Goal: Information Seeking & Learning: Learn about a topic

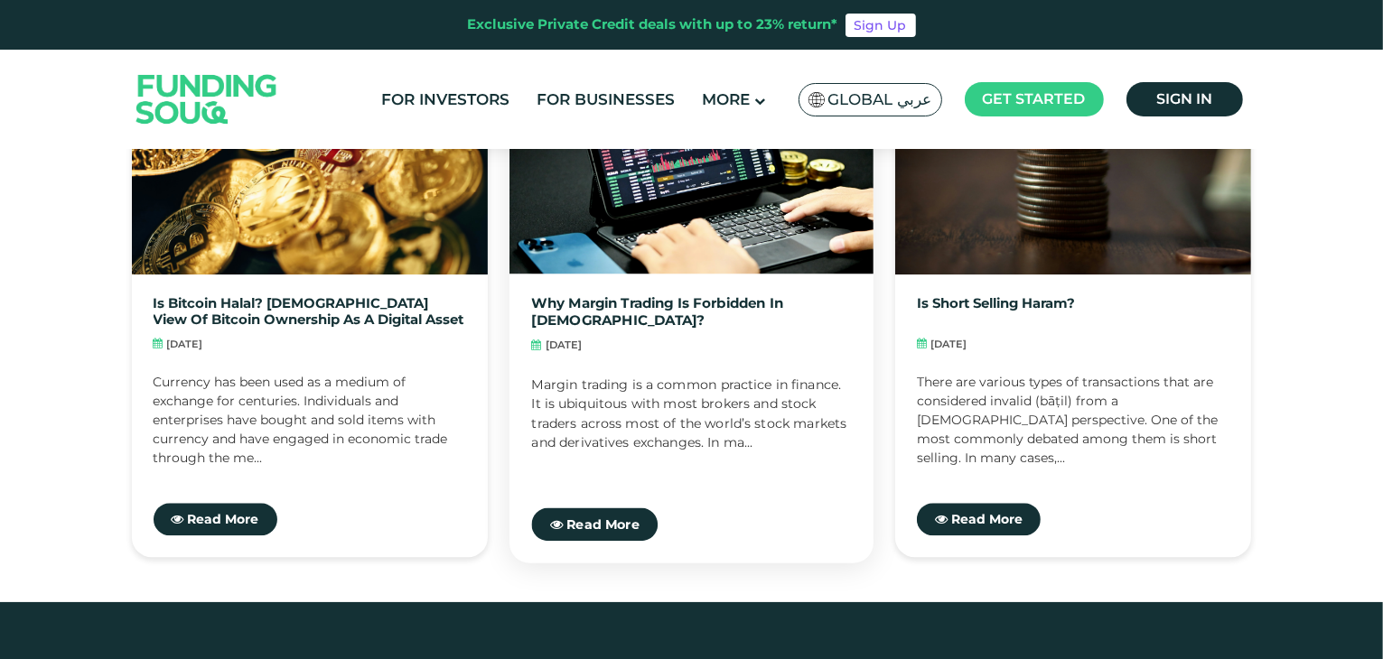
scroll to position [4246, 0]
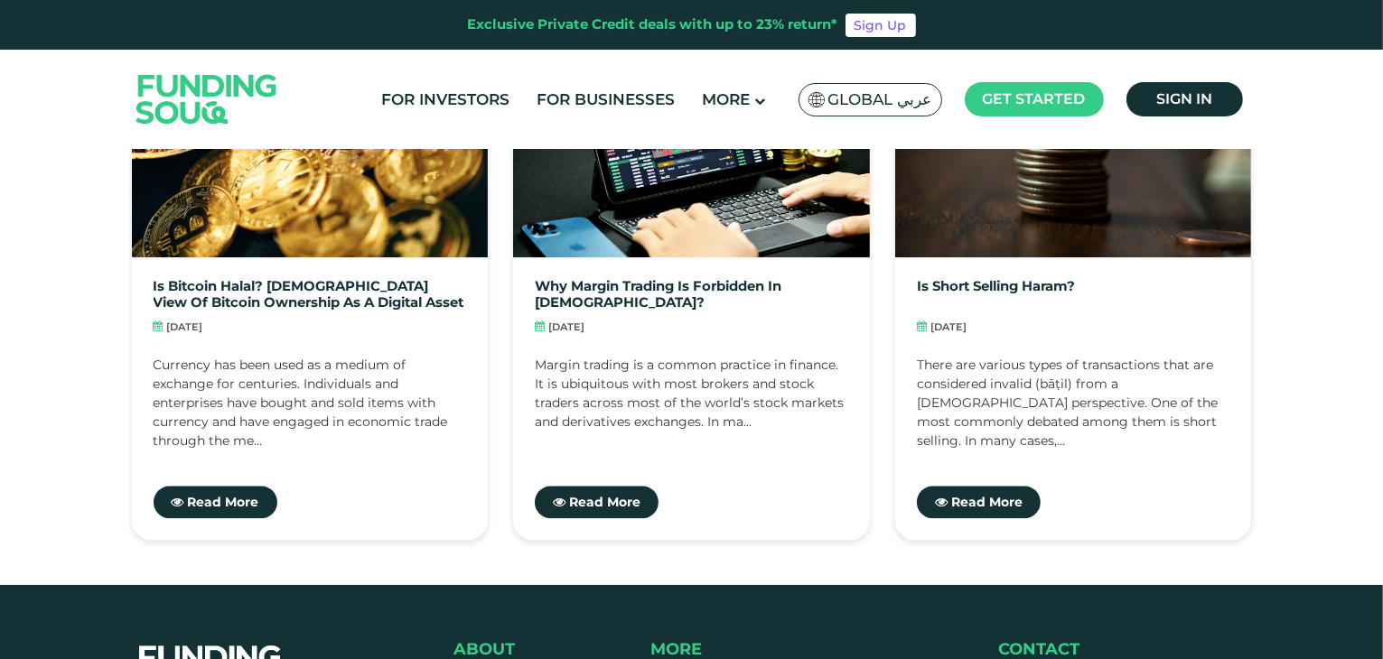
scroll to position [4246, 0]
